Goal: Task Accomplishment & Management: Manage account settings

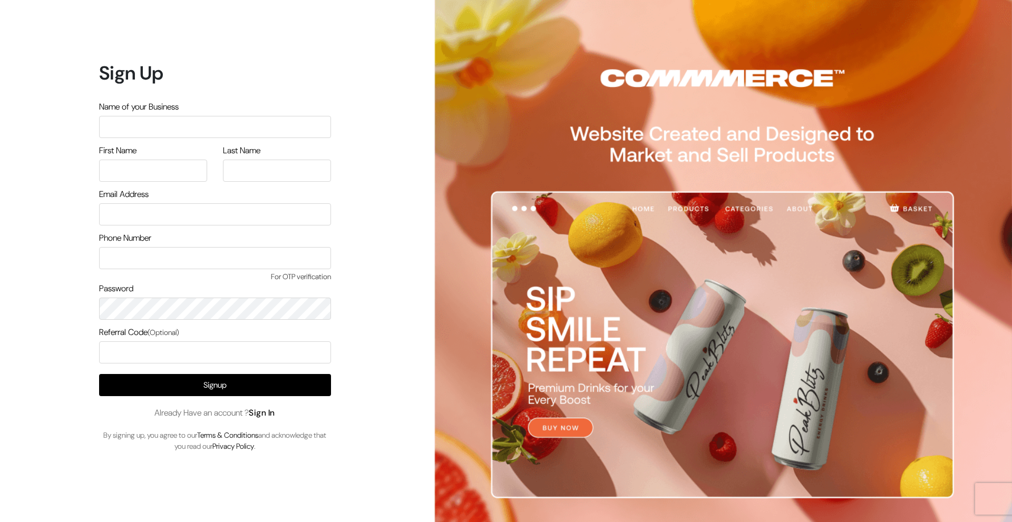
click at [265, 417] on link "Sign In" at bounding box center [262, 412] width 26 height 11
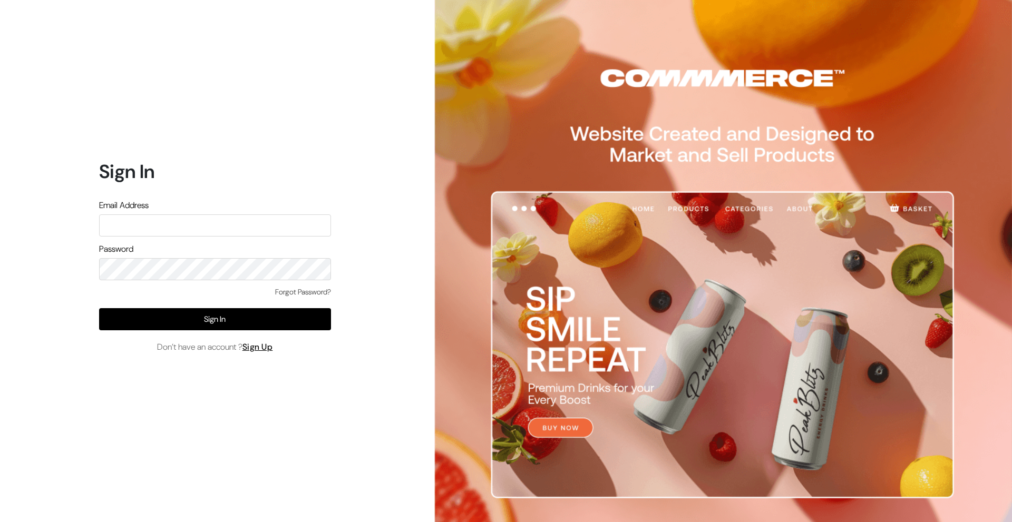
click at [160, 227] on input "text" at bounding box center [215, 225] width 232 height 22
type input "vagheesvc@gmail.com"
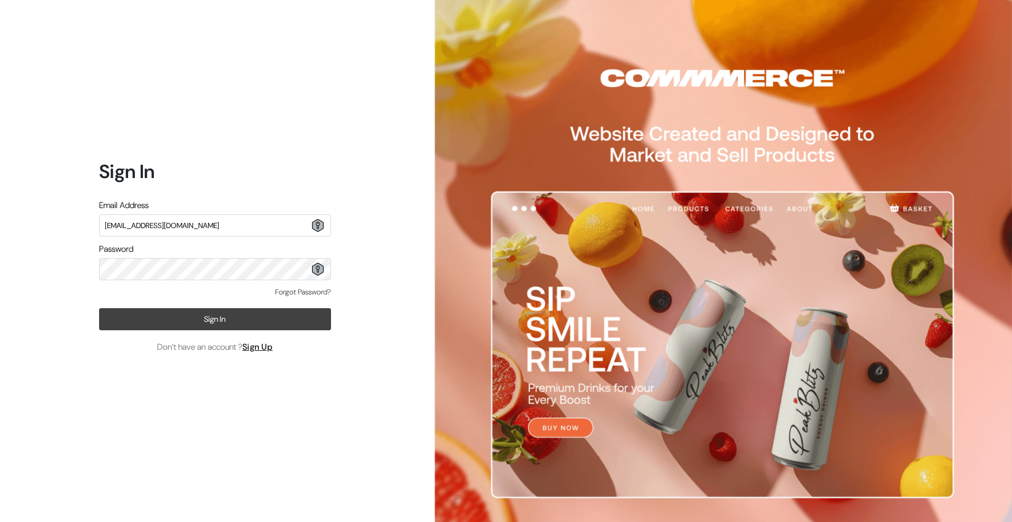
click at [213, 321] on button "Sign In" at bounding box center [215, 319] width 232 height 22
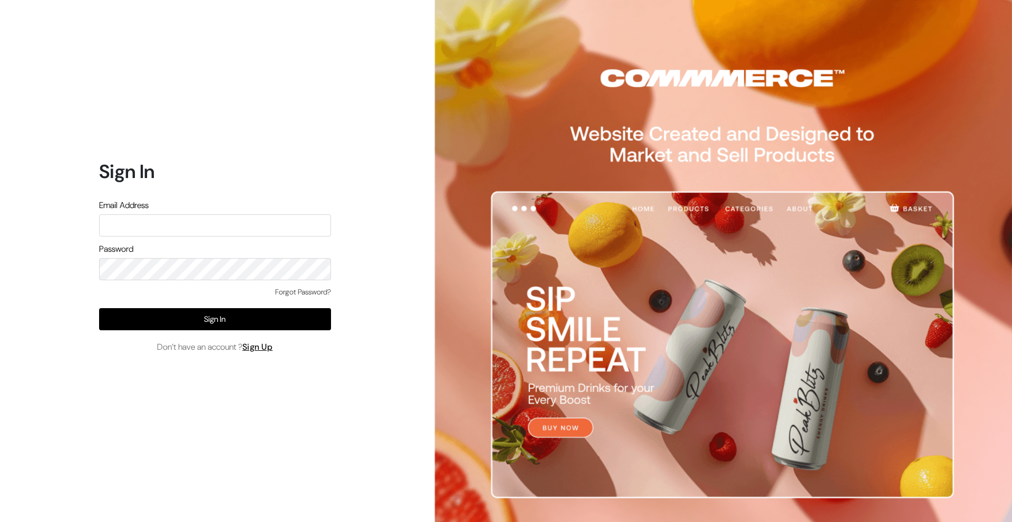
click at [195, 230] on input "text" at bounding box center [215, 225] width 232 height 22
type input "V"
type input "vagheesvc@gmail.com"
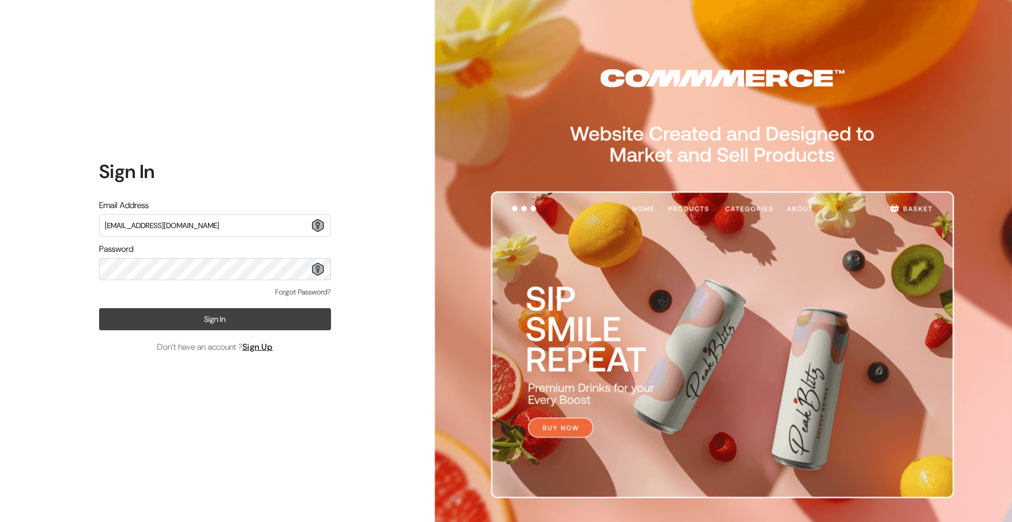
click at [193, 324] on button "Sign In" at bounding box center [215, 319] width 232 height 22
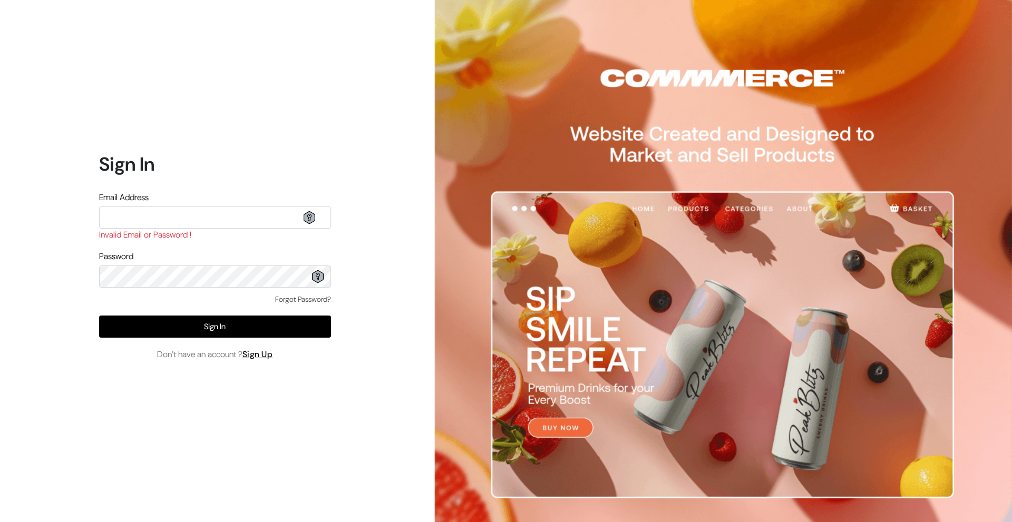
click at [157, 212] on input "text" at bounding box center [215, 218] width 232 height 22
type input "vagheesvc@gmail.com"
click at [92, 270] on div "Sign In Email Address vagheesvc@gmail.com Invalid Email or Password ! Password …" at bounding box center [211, 261] width 422 height 522
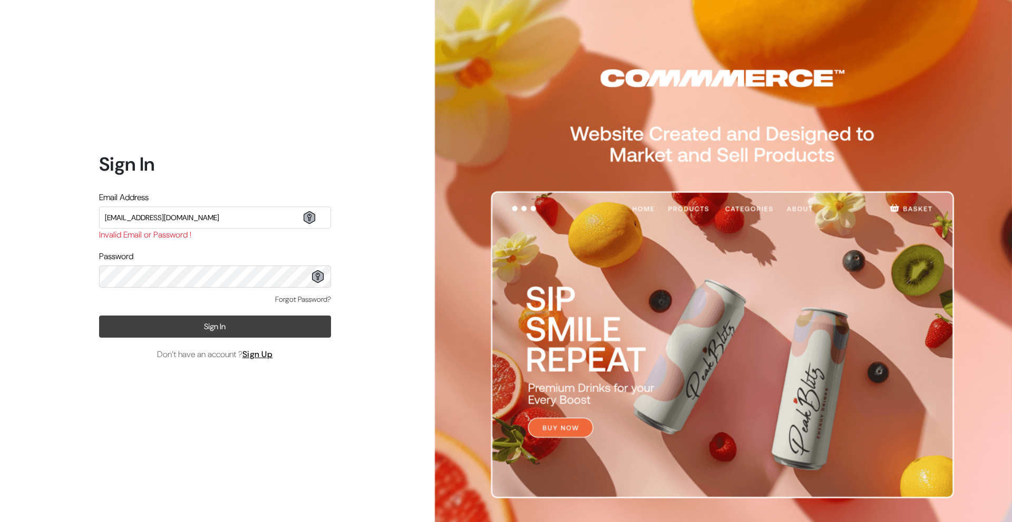
click at [252, 326] on button "Sign In" at bounding box center [215, 327] width 232 height 22
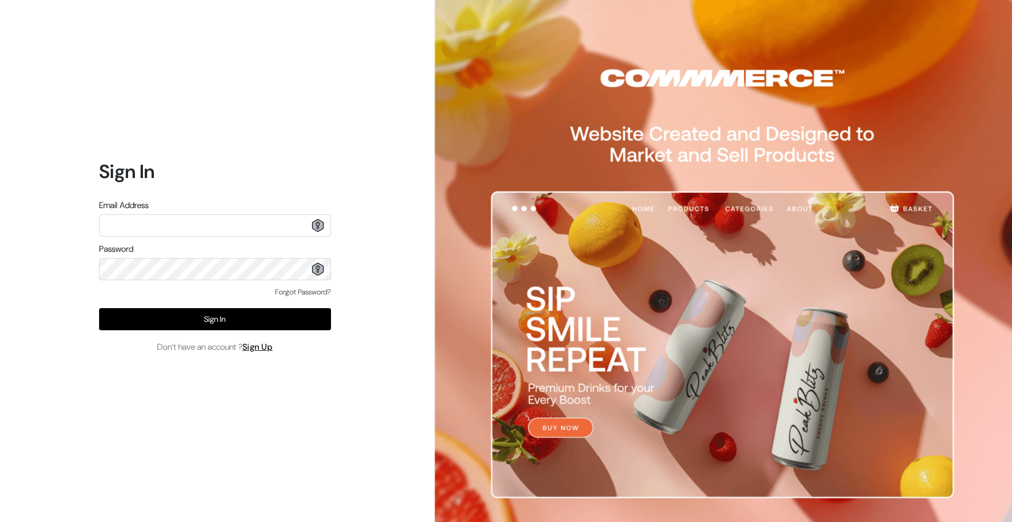
click at [305, 291] on link "Forgot Password?" at bounding box center [303, 292] width 56 height 11
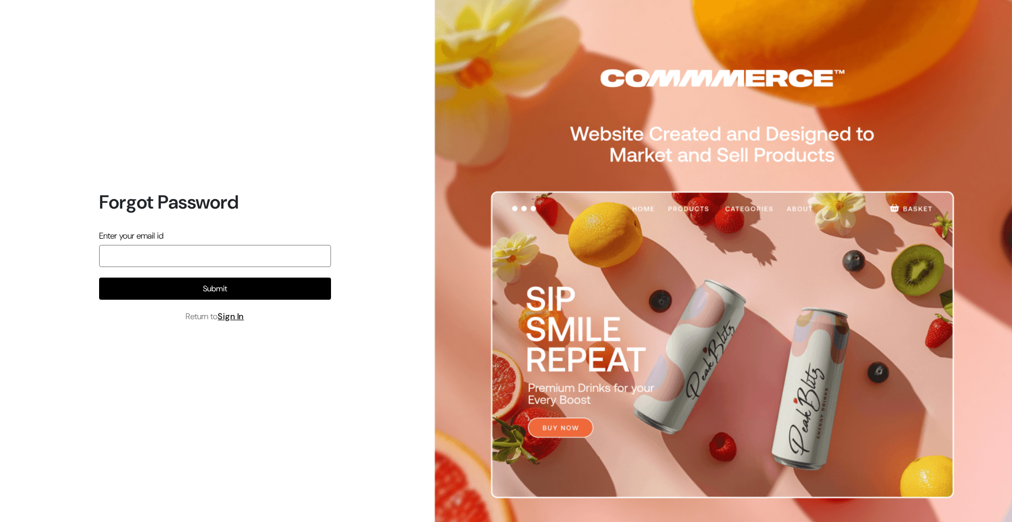
click at [213, 259] on input "email" at bounding box center [215, 256] width 232 height 22
type input "vagheesvc@gmail.com"
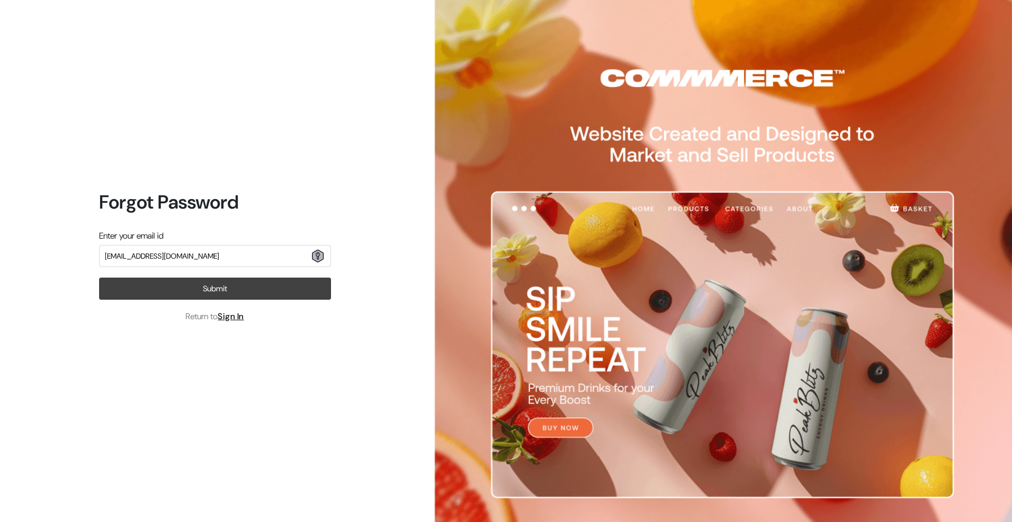
click at [207, 295] on button "Submit" at bounding box center [215, 289] width 232 height 22
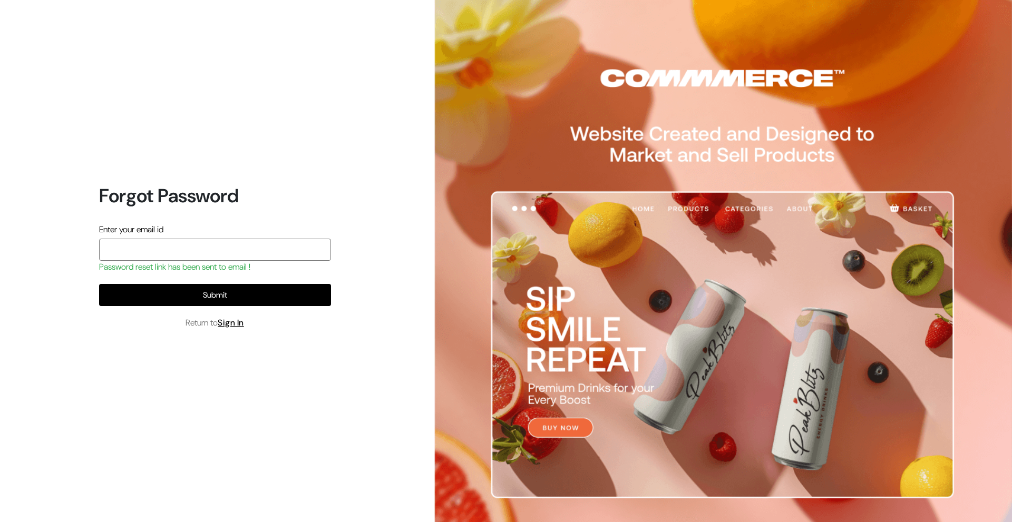
click at [191, 243] on input "email" at bounding box center [215, 250] width 232 height 22
click at [230, 321] on link "Sign In" at bounding box center [231, 322] width 26 height 11
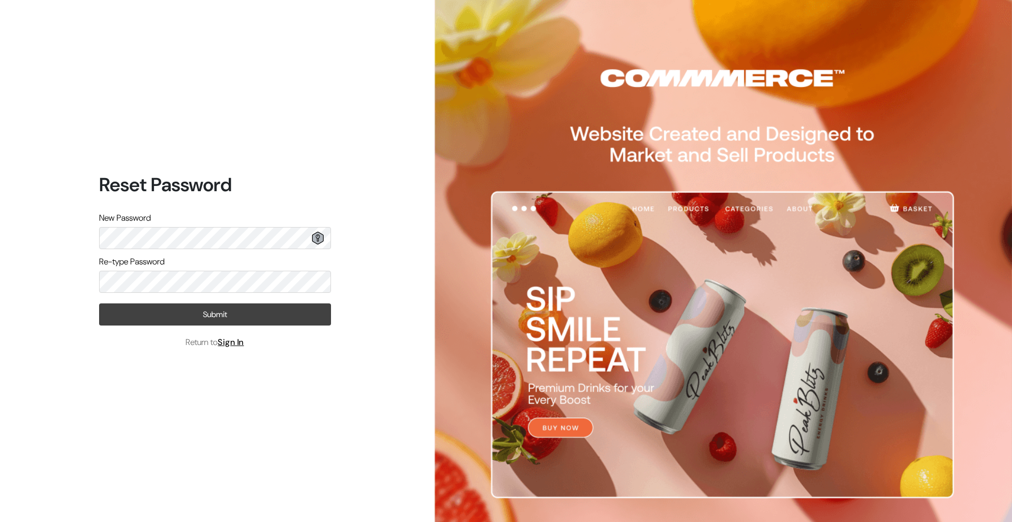
click at [197, 314] on button "Submit" at bounding box center [215, 315] width 232 height 22
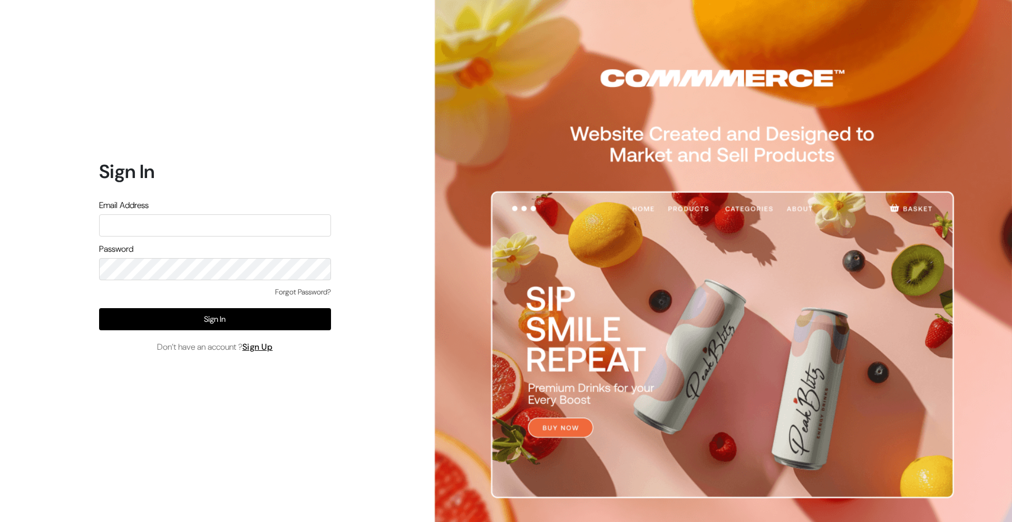
click at [220, 218] on input "text" at bounding box center [215, 225] width 232 height 22
type input "vagheesvc@gmail.com"
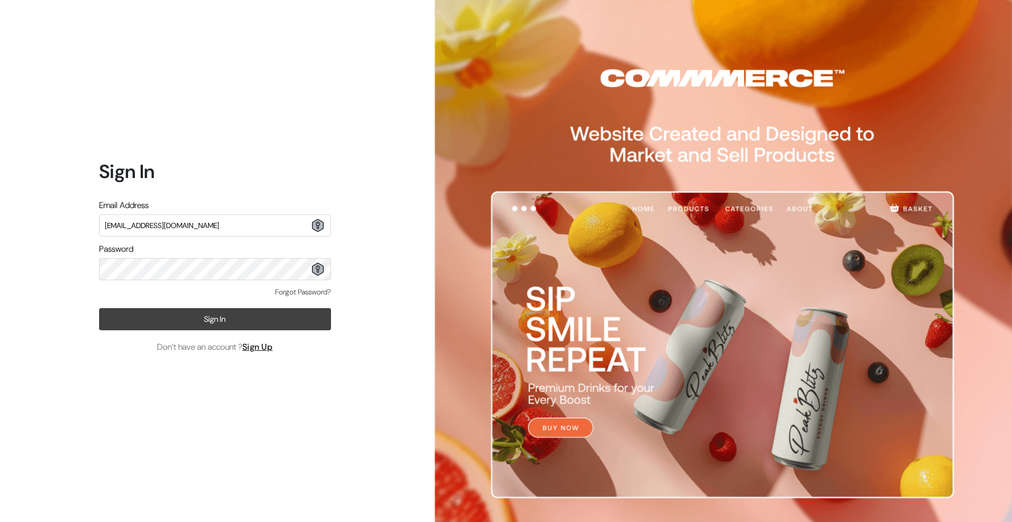
click at [236, 325] on button "Sign In" at bounding box center [215, 319] width 232 height 22
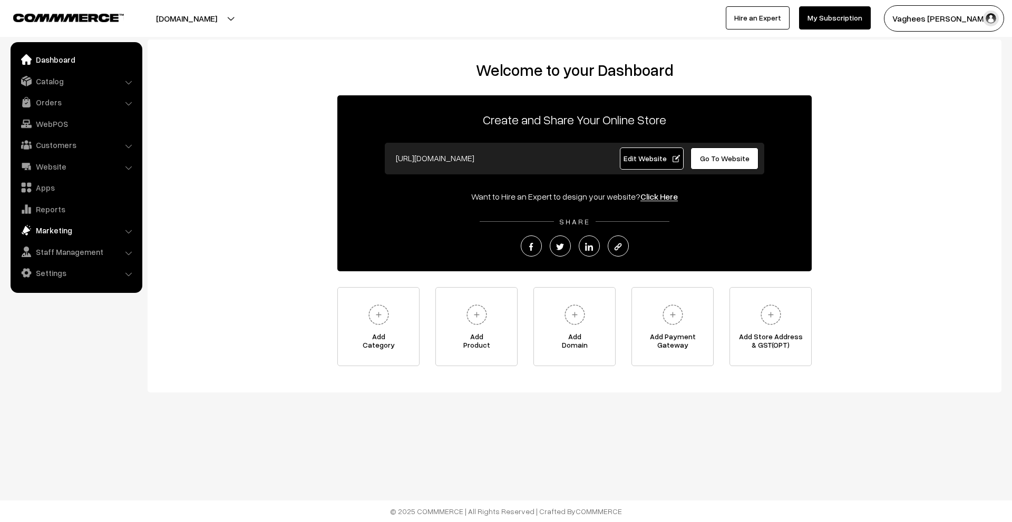
click at [116, 237] on link "Marketing" at bounding box center [75, 230] width 125 height 19
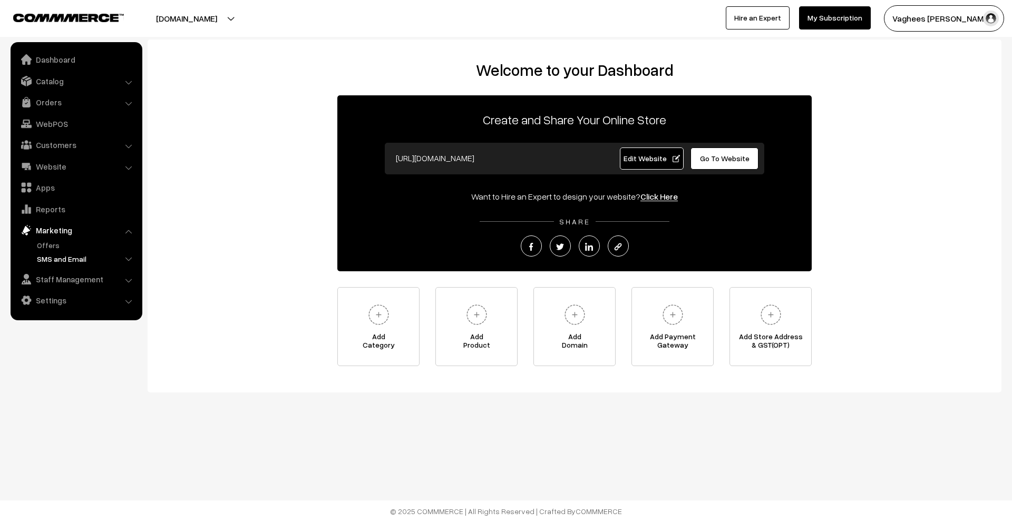
click at [113, 261] on link "SMS and Email" at bounding box center [86, 258] width 104 height 11
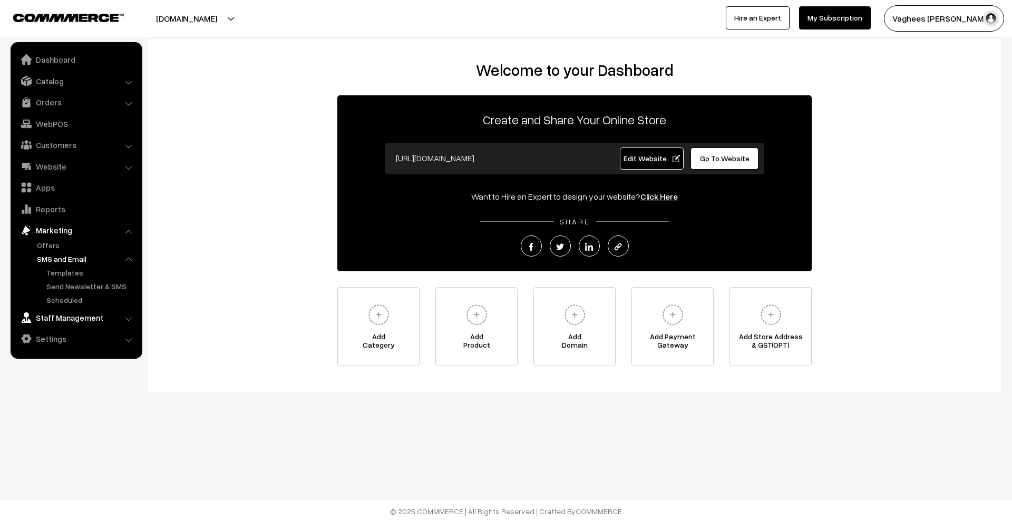
click at [94, 316] on link "Staff Management" at bounding box center [75, 317] width 125 height 19
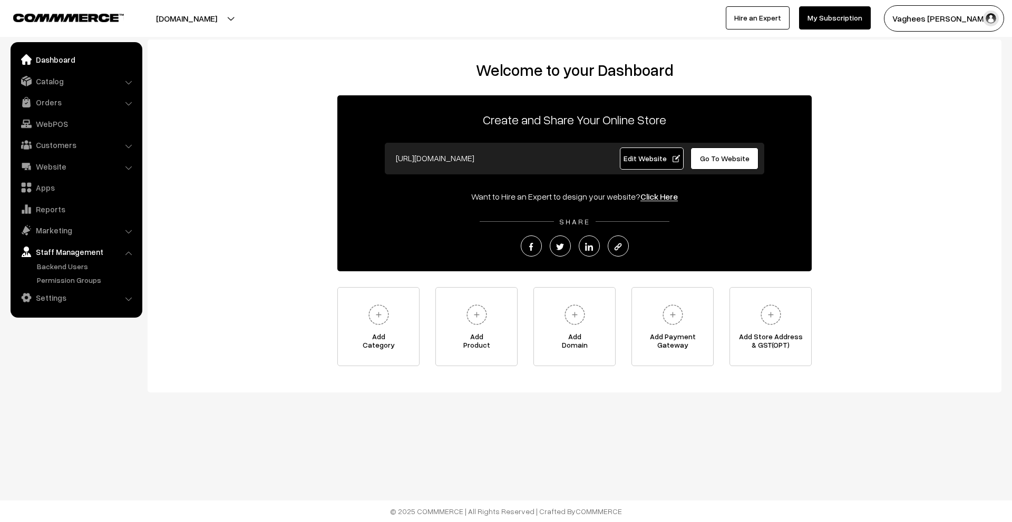
click at [92, 65] on link "Dashboard" at bounding box center [75, 59] width 125 height 19
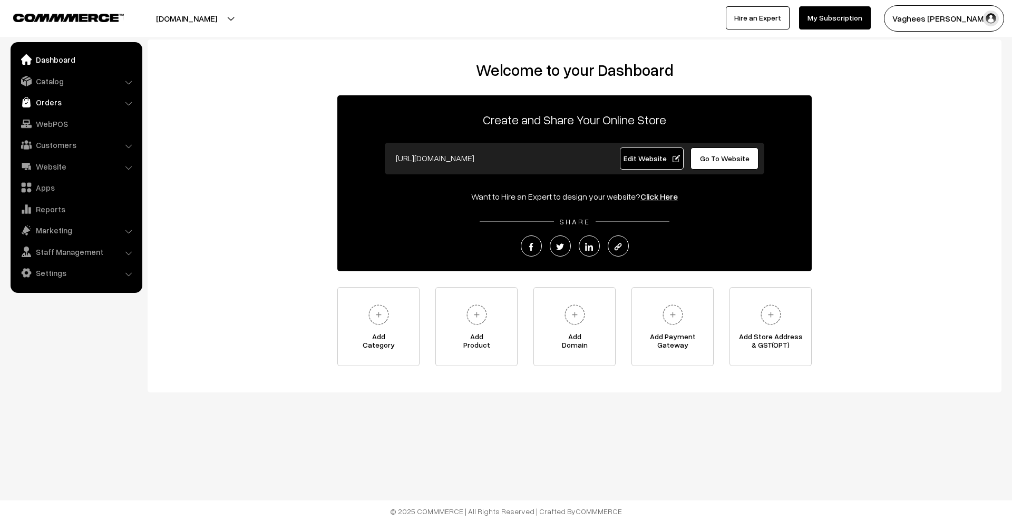
click at [125, 99] on link "Orders" at bounding box center [75, 102] width 125 height 19
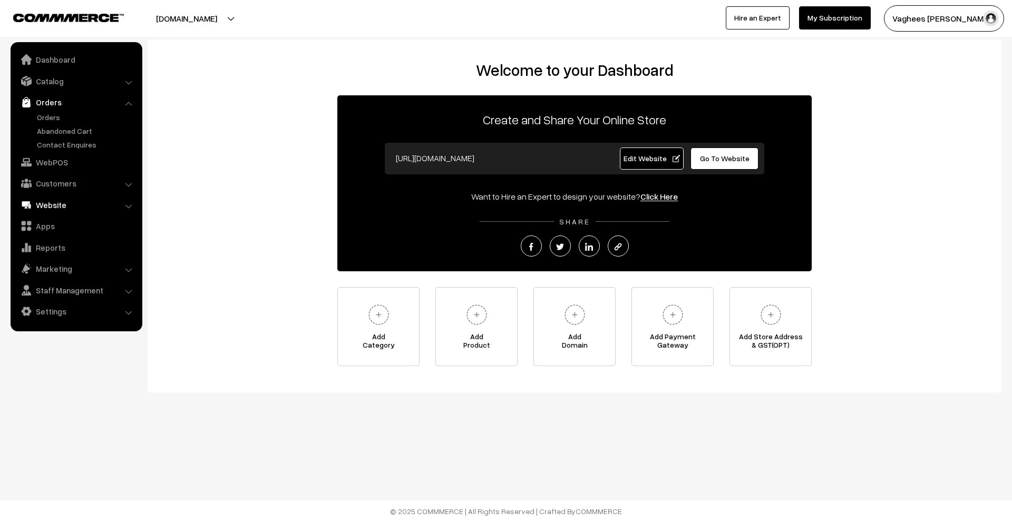
click at [110, 212] on link "Website" at bounding box center [75, 204] width 125 height 19
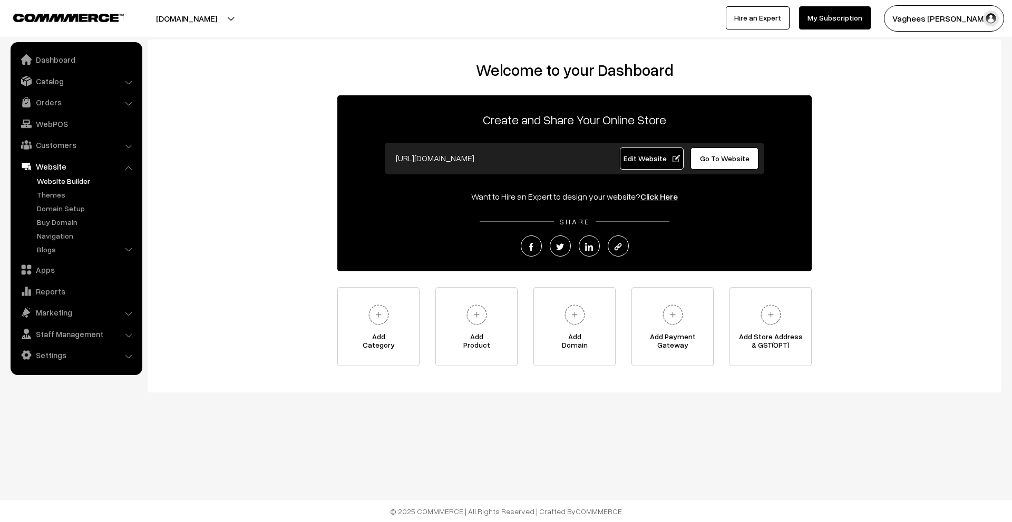
click at [102, 183] on link "Website Builder" at bounding box center [86, 180] width 104 height 11
